Goal: Find specific page/section: Find specific page/section

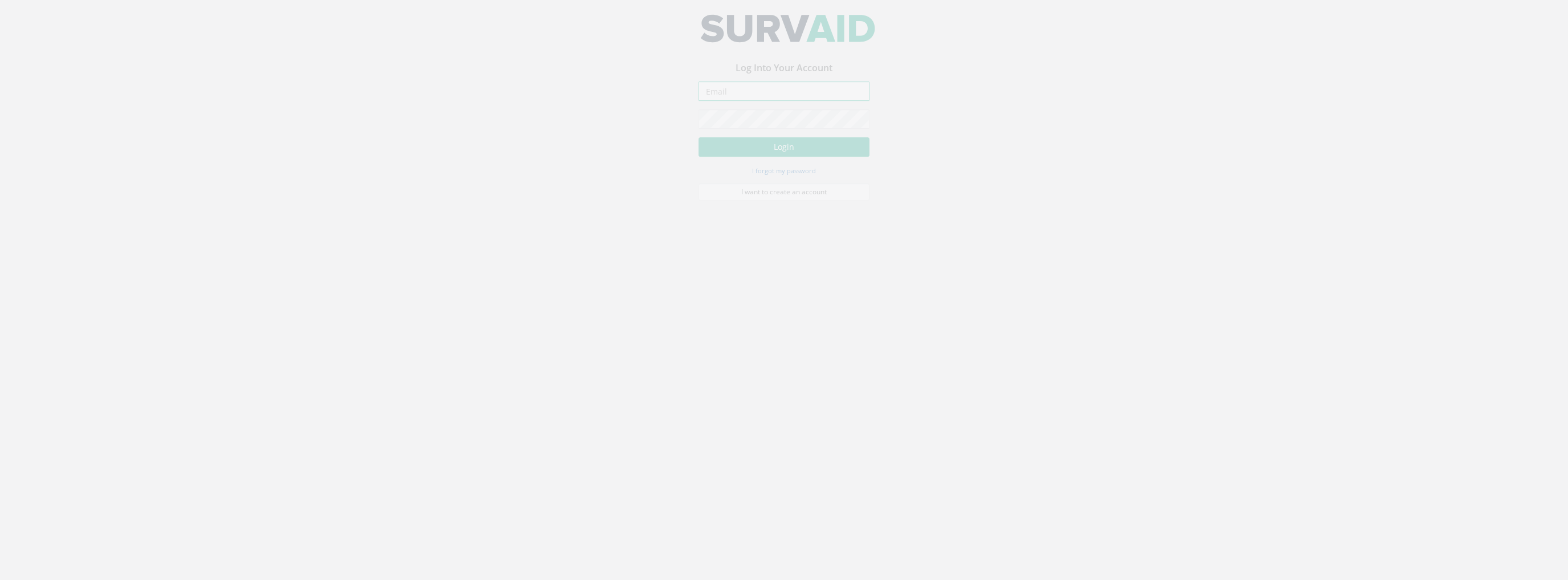
type input "[PERSON_NAME][EMAIL_ADDRESS][PERSON_NAME][DOMAIN_NAME]"
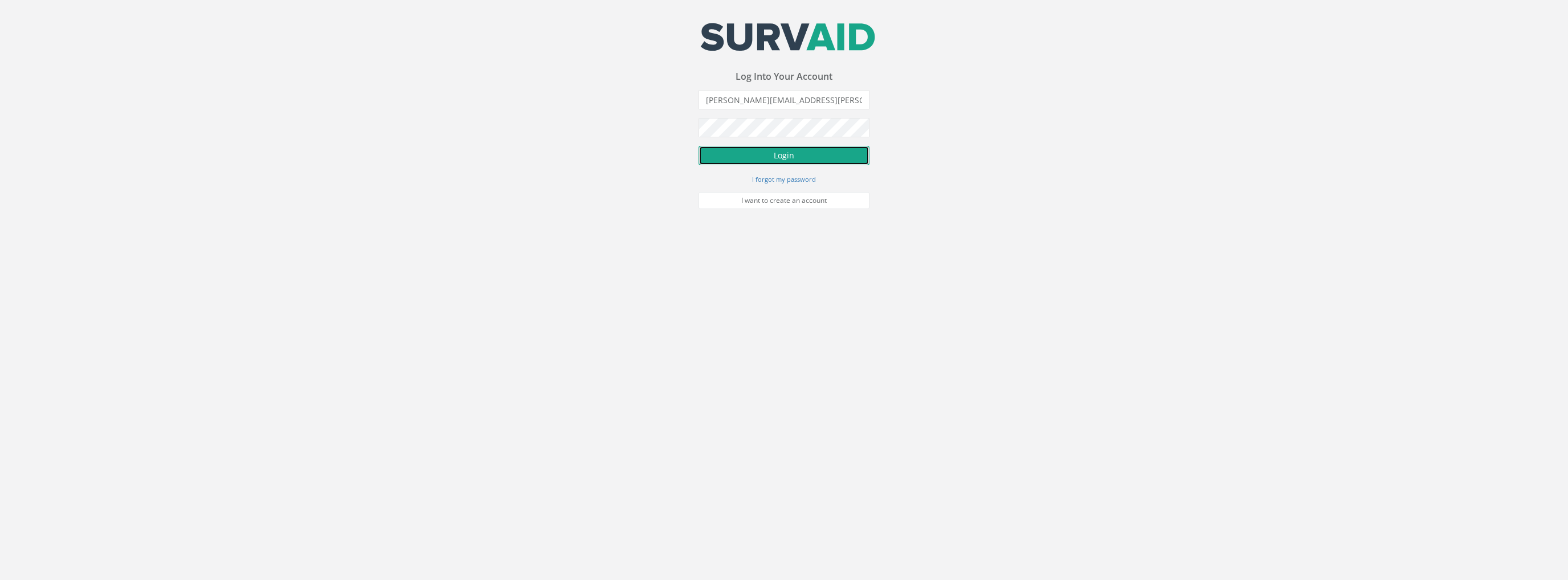
click at [765, 157] on button "Login" at bounding box center [784, 155] width 171 height 19
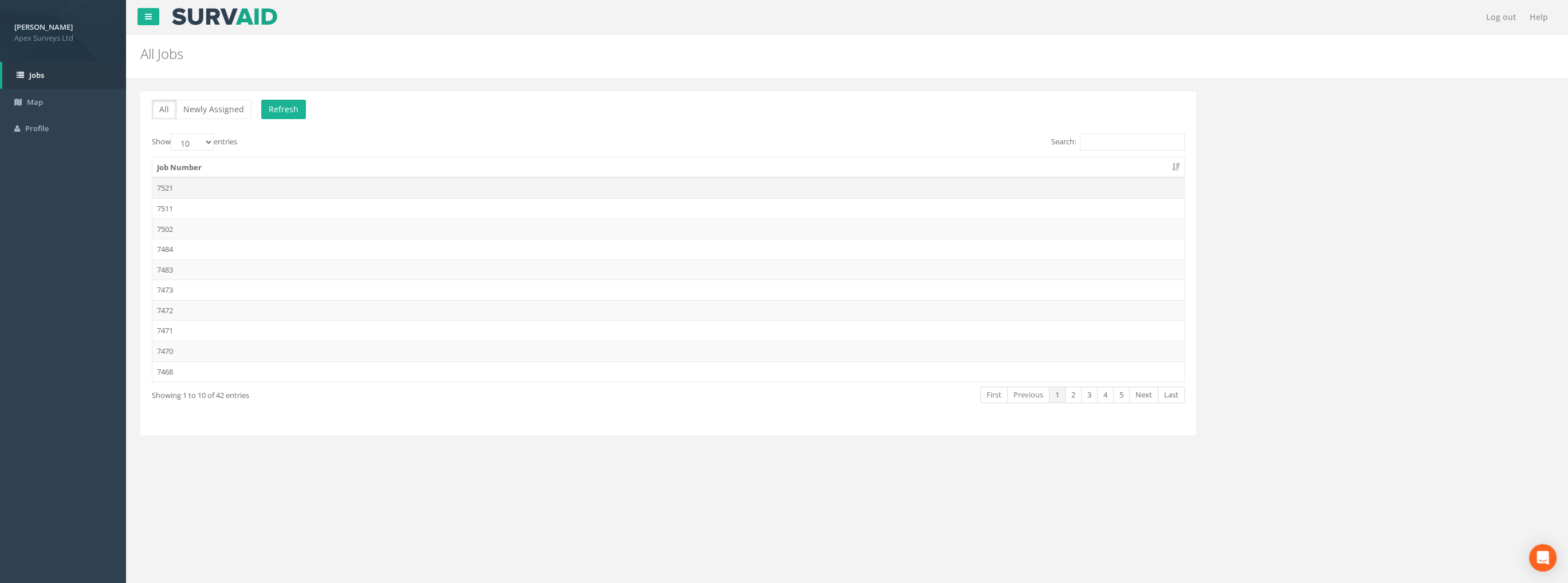
click at [176, 188] on td "7521" at bounding box center [668, 188] width 1032 height 20
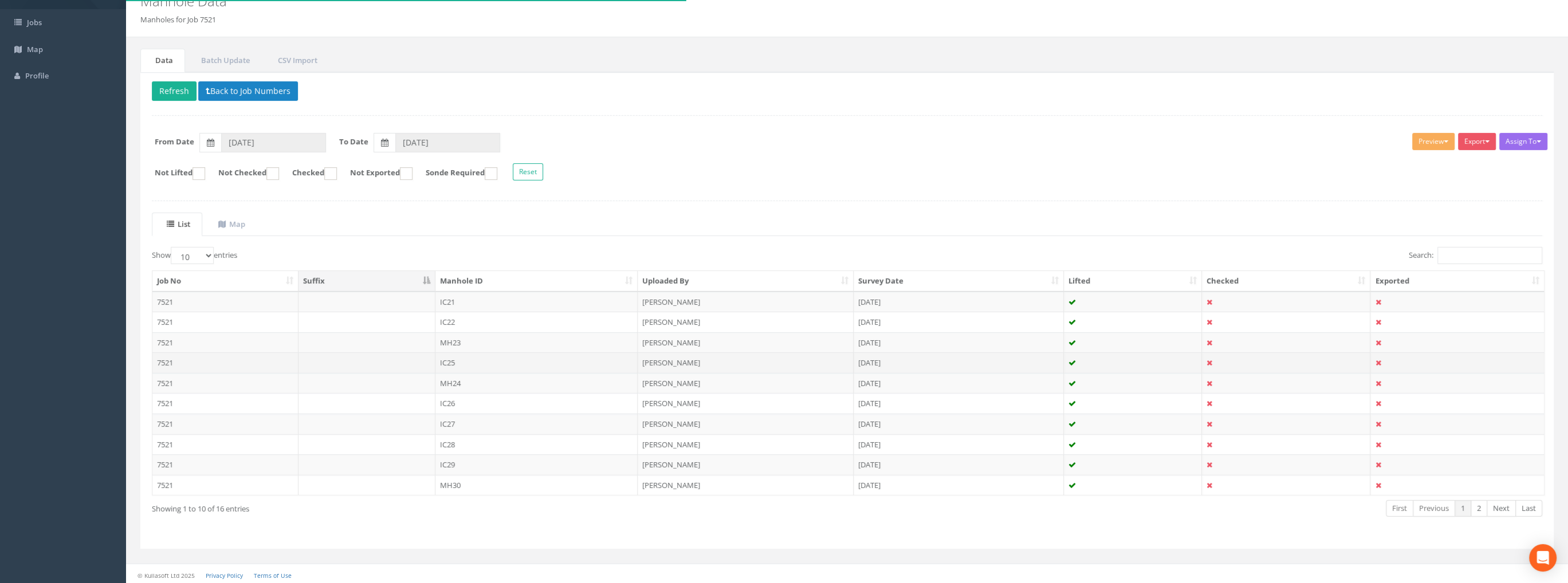
scroll to position [53, 0]
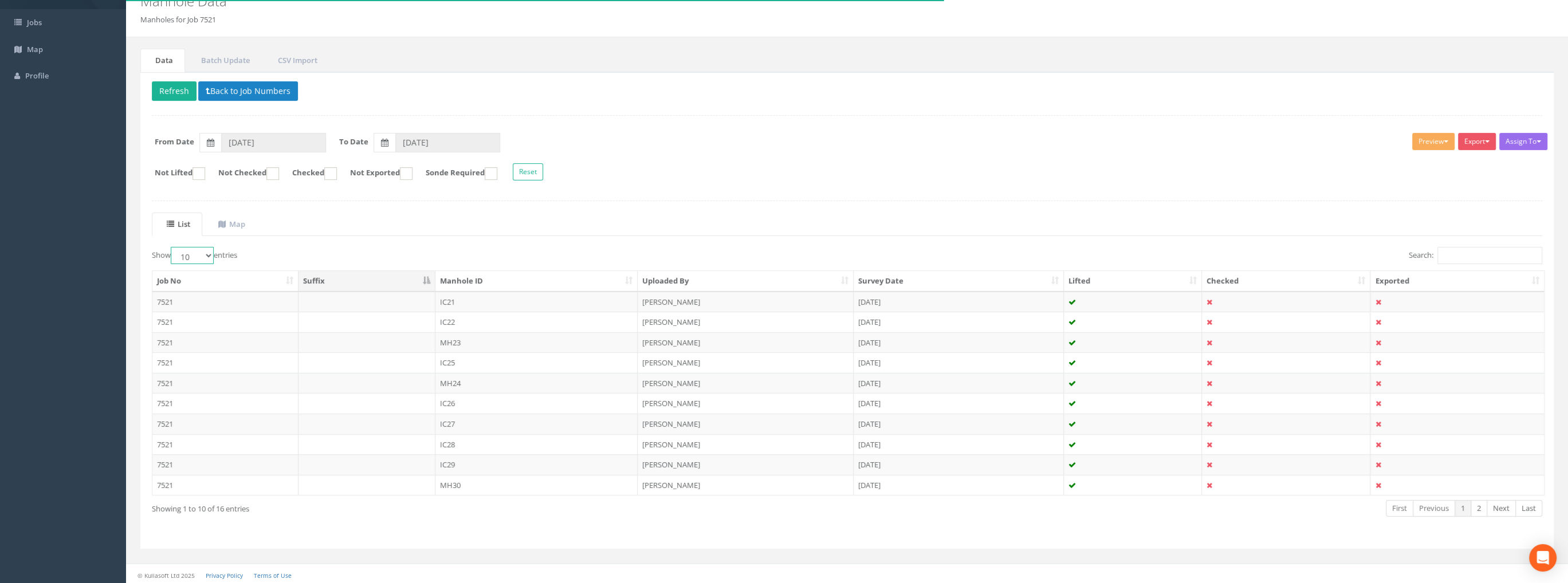
click at [189, 254] on select "10 25 50 100" at bounding box center [192, 255] width 43 height 17
select select "100"
click at [173, 246] on select "10 25 50 100" at bounding box center [192, 255] width 43 height 17
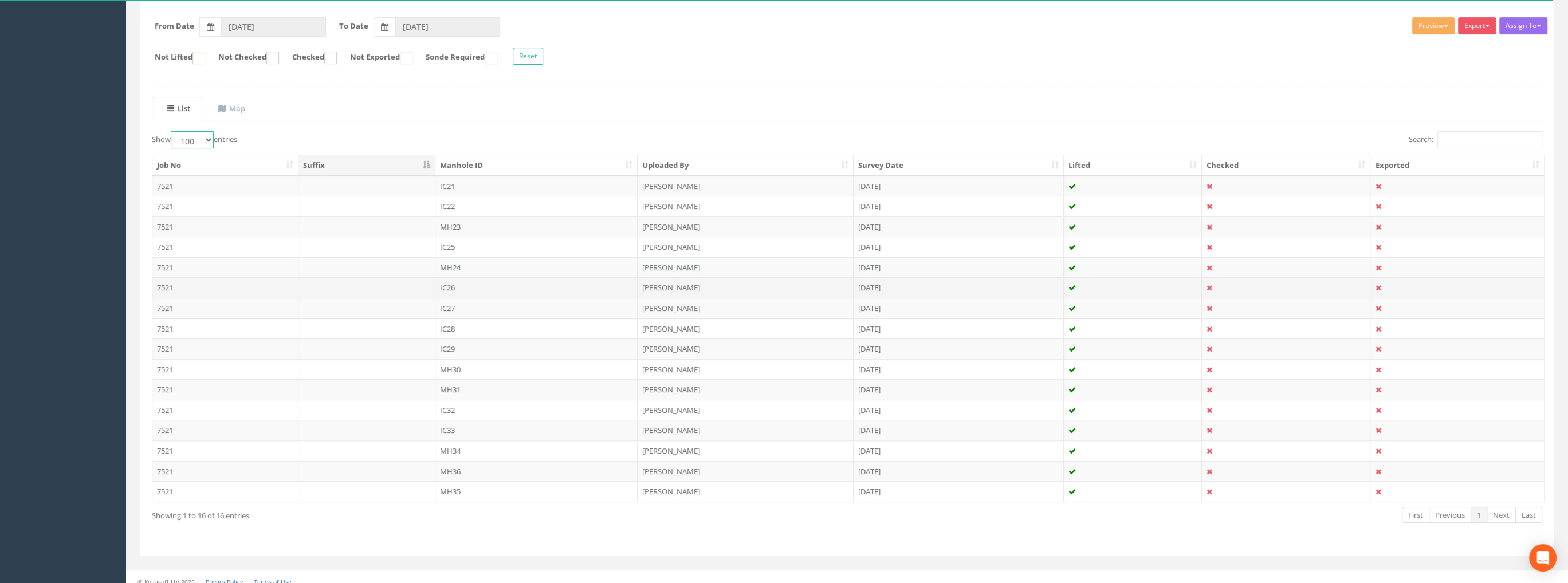
scroll to position [174, 0]
